Goal: Transaction & Acquisition: Purchase product/service

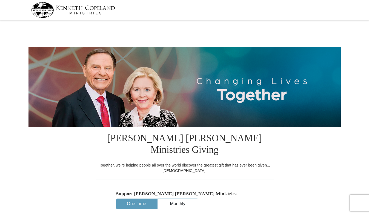
select select "MI"
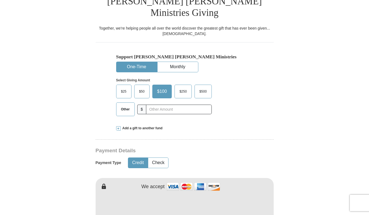
click at [126, 105] on span "Other" at bounding box center [125, 109] width 14 height 8
click at [0, 0] on input "Other" at bounding box center [0, 0] width 0 height 0
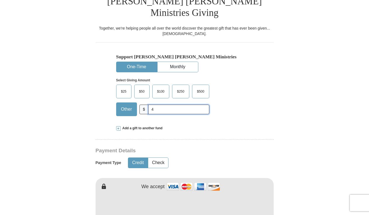
type input "460"
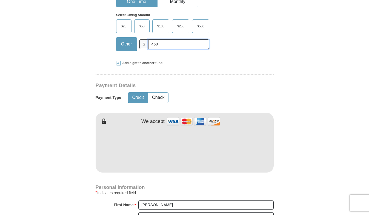
scroll to position [219, 0]
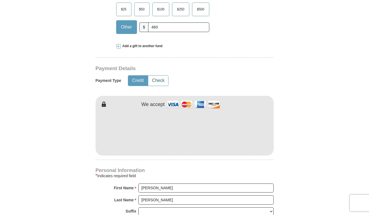
click at [161, 76] on button "Check" at bounding box center [158, 81] width 20 height 10
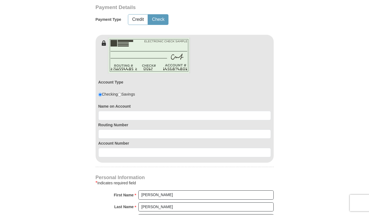
scroll to position [329, 0]
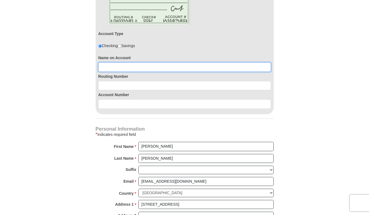
click at [161, 62] on input at bounding box center [184, 66] width 173 height 9
type input "[PERSON_NAME]"
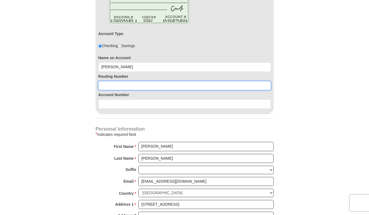
click at [211, 81] on input at bounding box center [184, 85] width 173 height 9
type input "072403473"
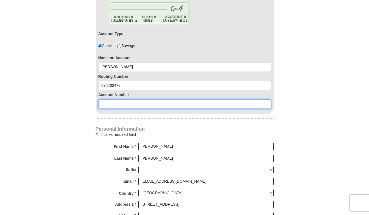
click at [185, 99] on input at bounding box center [184, 103] width 173 height 9
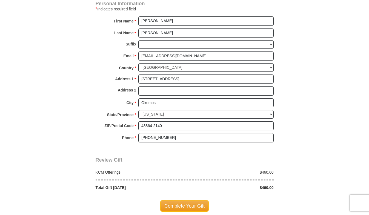
scroll to position [466, 0]
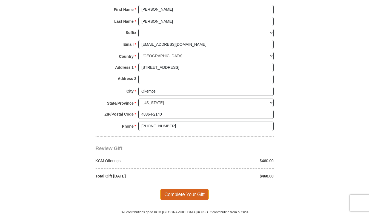
type input "02158308283"
click at [186, 189] on span "Complete Your Gift" at bounding box center [184, 195] width 48 height 12
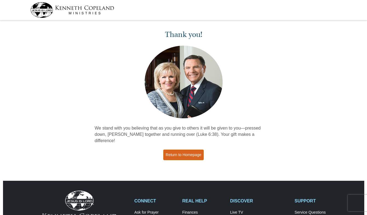
click at [189, 150] on link "Return to Homepage" at bounding box center [183, 155] width 41 height 11
